Goal: Check status: Check status

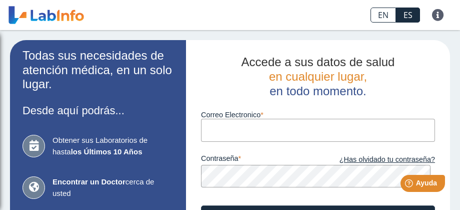
type input "[EMAIL_ADDRESS][DOMAIN_NAME]"
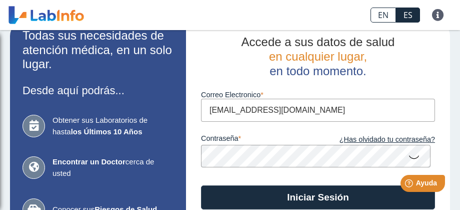
scroll to position [40, 0]
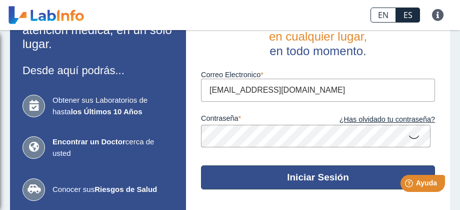
click at [335, 170] on button "Iniciar Sesión" at bounding box center [318, 177] width 234 height 24
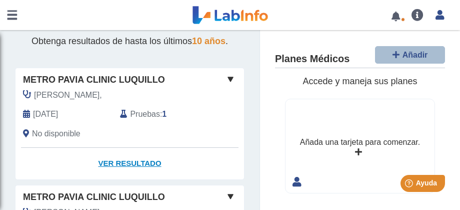
click at [114, 161] on link "Ver Resultado" at bounding box center [130, 164] width 229 height 32
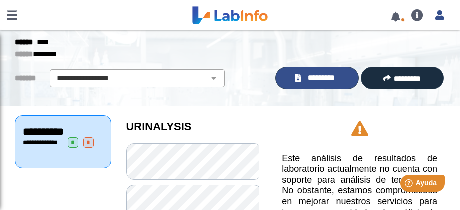
click at [325, 78] on span "*********" at bounding box center [321, 78] width 35 height 12
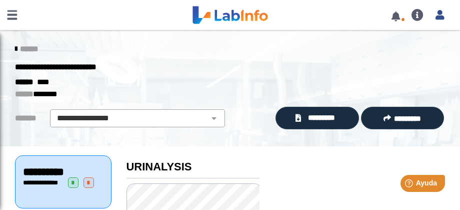
click at [398, 14] on link at bounding box center [396, 17] width 21 height 8
click at [404, 17] on link at bounding box center [396, 17] width 21 height 8
click at [13, 15] on link at bounding box center [12, 15] width 24 height 30
click at [15, 49] on icon at bounding box center [16, 49] width 2 height 8
